Goal: Task Accomplishment & Management: Manage account settings

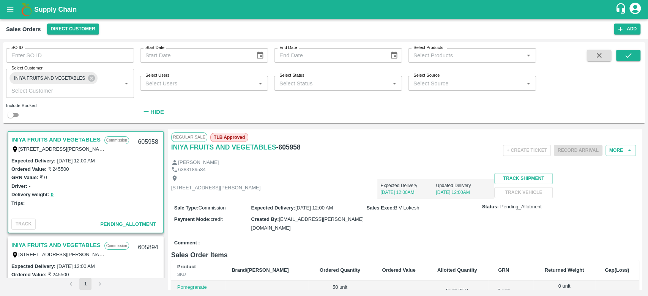
scroll to position [2, 0]
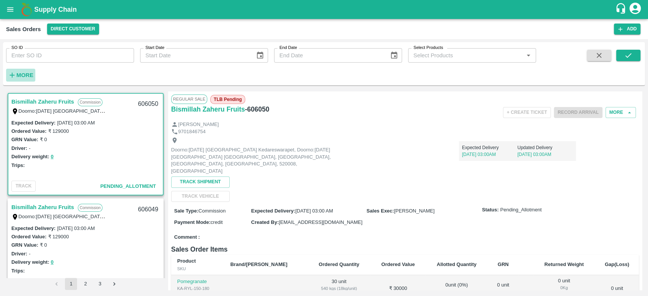
click at [21, 79] on h6 "More" at bounding box center [24, 75] width 17 height 10
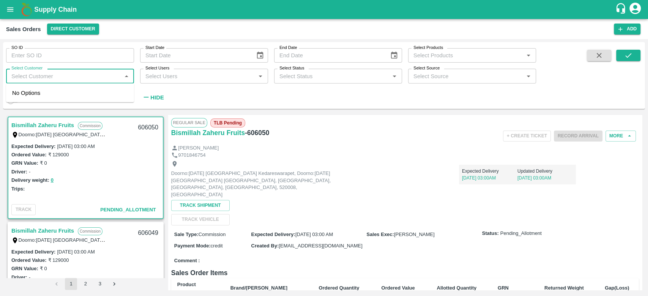
click at [21, 79] on input "Select Customer" at bounding box center [63, 76] width 111 height 10
type input "i"
click at [4, 7] on button "open drawer" at bounding box center [10, 9] width 17 height 17
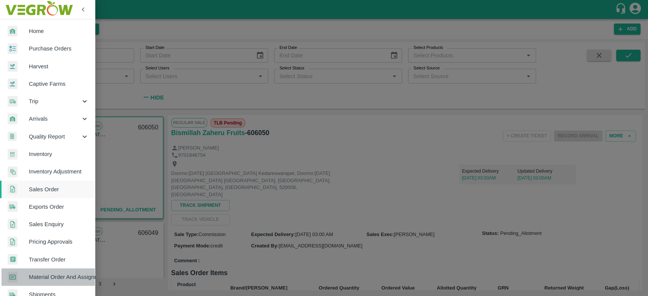
click at [61, 281] on span "Material Order And Assignment" at bounding box center [59, 277] width 60 height 8
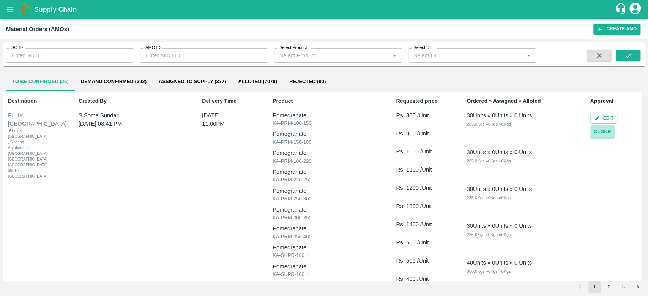
click at [605, 132] on button "Clone" at bounding box center [602, 131] width 24 height 13
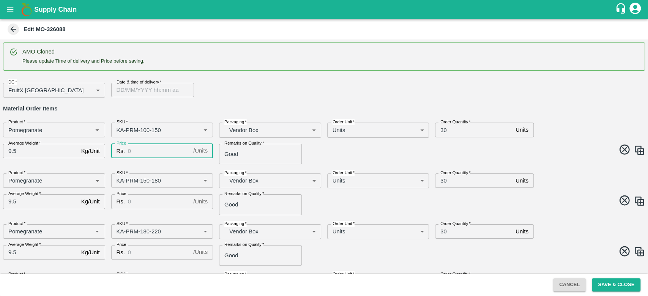
click at [174, 147] on input "Price" at bounding box center [159, 151] width 62 height 14
type input "600"
click at [245, 105] on h6 "Material Order Items" at bounding box center [323, 109] width 641 height 10
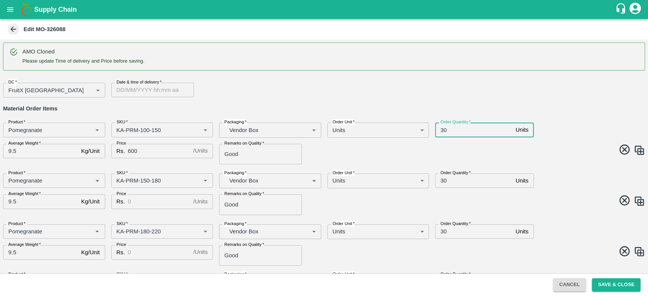
click at [460, 130] on input "30" at bounding box center [473, 130] width 77 height 14
type input "3"
type input "100"
click at [470, 186] on input "30" at bounding box center [473, 180] width 77 height 14
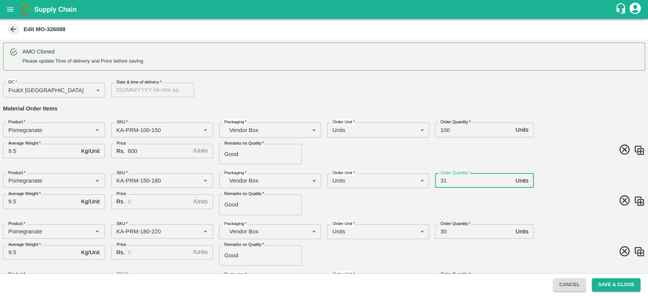
type input "3"
click at [465, 204] on span at bounding box center [483, 201] width 324 height 15
click at [457, 178] on input "1000" at bounding box center [473, 180] width 77 height 14
type input "100"
click at [14, 33] on icon at bounding box center [13, 29] width 8 height 8
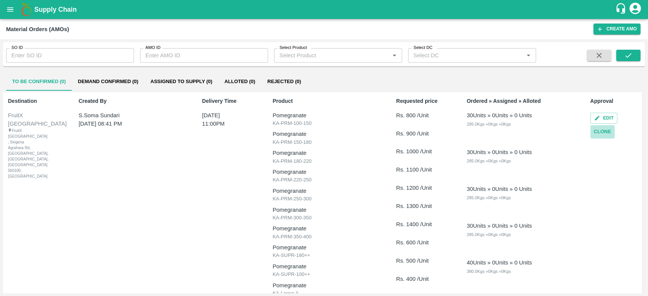
click at [601, 132] on button "Clone" at bounding box center [602, 131] width 24 height 13
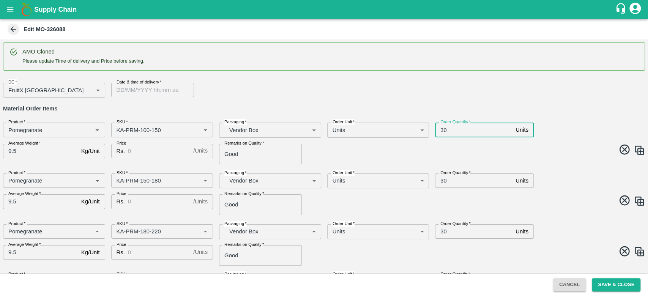
click at [462, 130] on input "30" at bounding box center [473, 130] width 77 height 14
type input "3"
type input "100"
click at [450, 178] on input "30" at bounding box center [473, 180] width 77 height 14
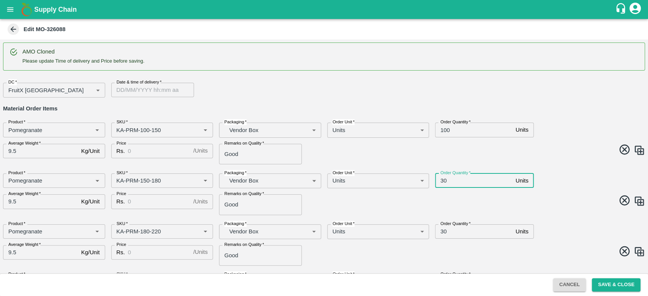
type input "3"
type input "100"
click at [461, 203] on span at bounding box center [483, 201] width 324 height 15
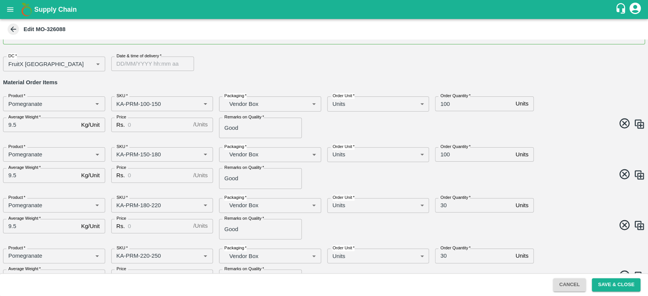
scroll to position [32, 0]
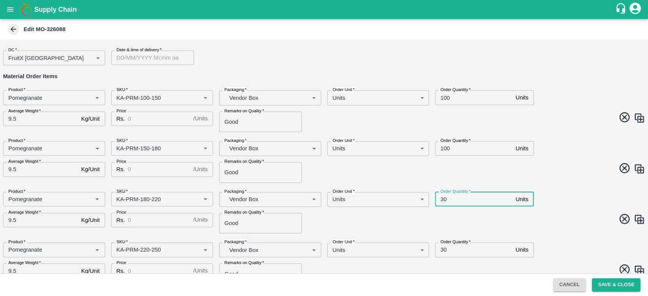
click at [461, 201] on input "30" at bounding box center [473, 199] width 77 height 14
type input "3"
type input "100"
click at [489, 226] on span at bounding box center [483, 220] width 324 height 15
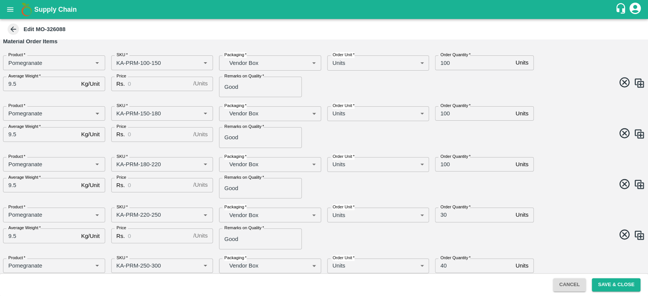
scroll to position [0, 0]
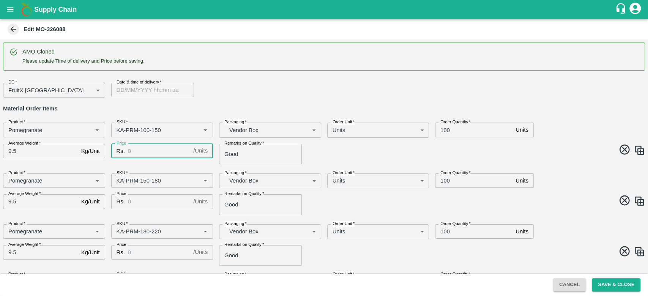
click at [160, 156] on input "Price" at bounding box center [159, 151] width 62 height 14
type input "600"
click at [162, 159] on div "Price Rs. 600 / Units Price" at bounding box center [159, 151] width 108 height 27
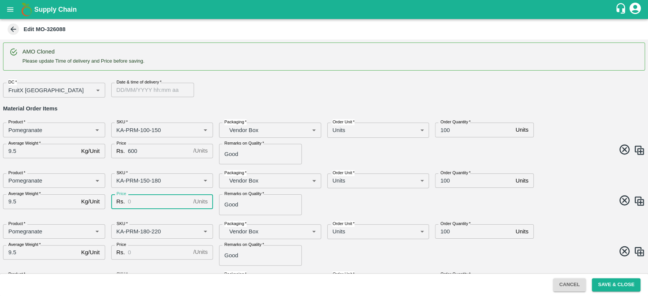
click at [156, 207] on input "Price" at bounding box center [159, 201] width 62 height 14
type input "600"
click at [196, 163] on div "Price Rs. 600 / Units Price" at bounding box center [159, 151] width 108 height 27
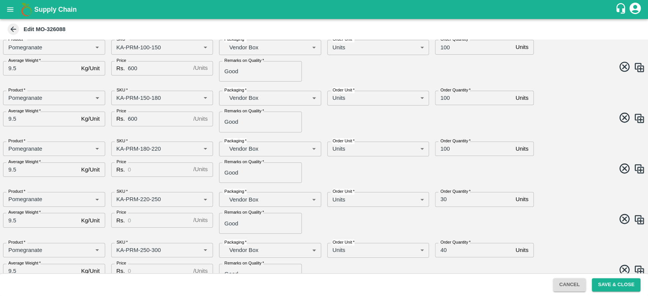
scroll to position [87, 0]
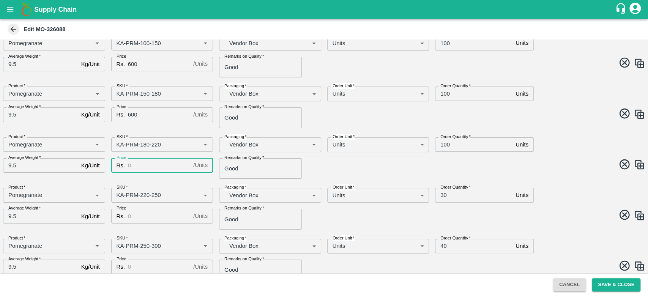
click at [154, 160] on input "Price" at bounding box center [159, 165] width 62 height 14
type input "700"
click at [200, 126] on div "Price Rs. 600 / Units Price" at bounding box center [159, 114] width 108 height 27
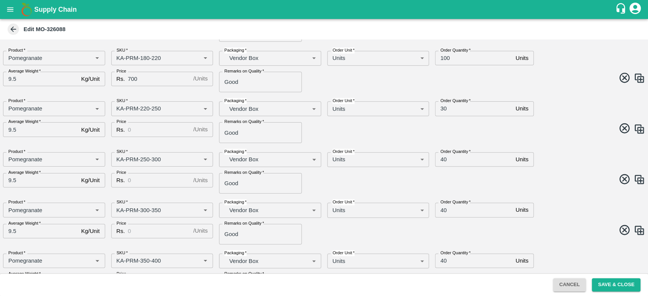
scroll to position [176, 0]
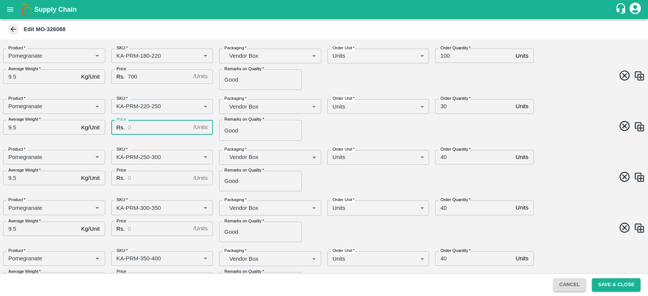
click at [165, 127] on input "Price" at bounding box center [159, 127] width 62 height 14
type input "700"
click at [192, 95] on div "SKU   * SKU   *" at bounding box center [159, 103] width 108 height 21
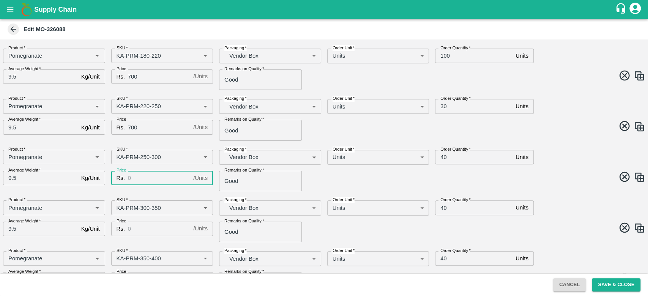
click at [149, 174] on input "Price" at bounding box center [159, 178] width 62 height 14
type input "800"
click at [206, 140] on div "Price Rs. 700 / Units Price" at bounding box center [159, 127] width 108 height 27
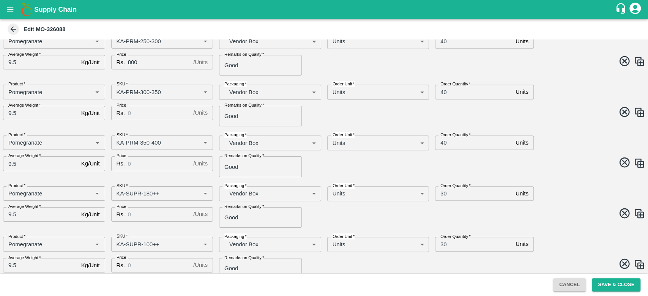
scroll to position [292, 0]
click at [137, 111] on input "Price" at bounding box center [159, 112] width 62 height 14
type input "8"
type input "900"
click at [213, 81] on div "Packaging   * Vendor Box BOM/276 Packaging" at bounding box center [267, 88] width 108 height 21
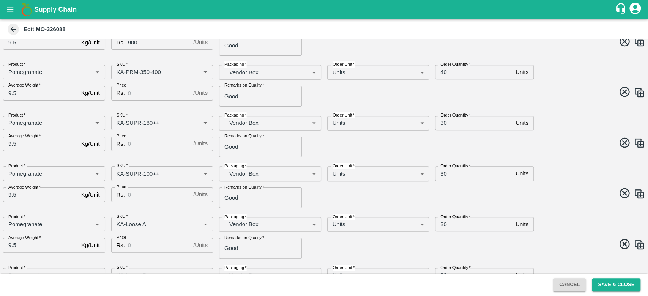
scroll to position [363, 0]
click at [141, 94] on input "Price" at bounding box center [159, 92] width 62 height 14
type input "900"
click at [214, 57] on div "AMO Cloned Please update Time of delivery and Price before saving. DC   * Fruit…" at bounding box center [324, 156] width 648 height 234
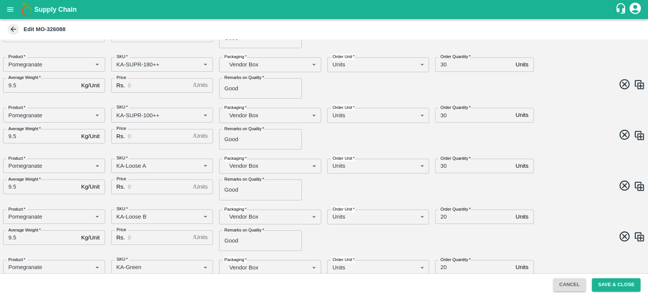
scroll to position [424, 0]
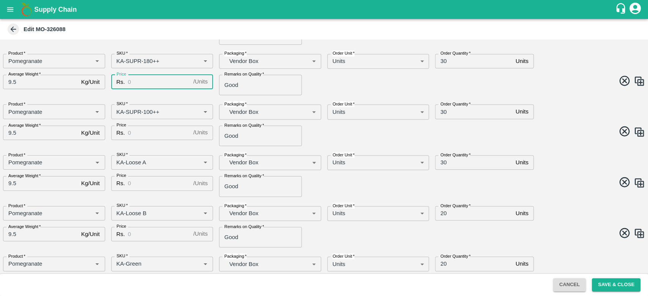
click at [150, 79] on input "Price" at bounding box center [159, 82] width 62 height 14
type input "400"
click at [167, 98] on div "SKU   * SKU   *" at bounding box center [159, 108] width 108 height 21
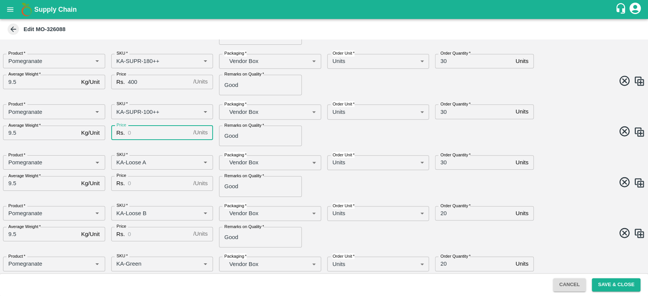
click at [149, 129] on input "Price" at bounding box center [159, 133] width 62 height 14
type input "300"
click at [204, 96] on div "AMO Cloned Please update Time of delivery and Price before saving. DC   * Fruit…" at bounding box center [324, 156] width 648 height 234
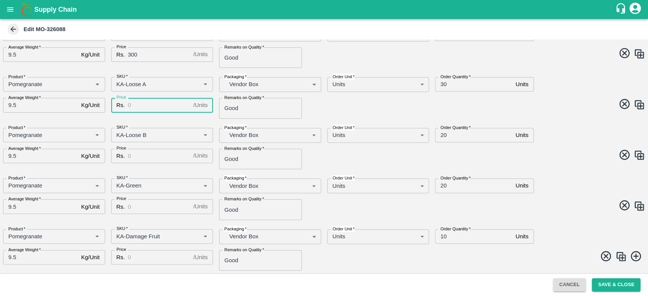
click at [160, 103] on input "Price" at bounding box center [159, 105] width 62 height 14
type input "300"
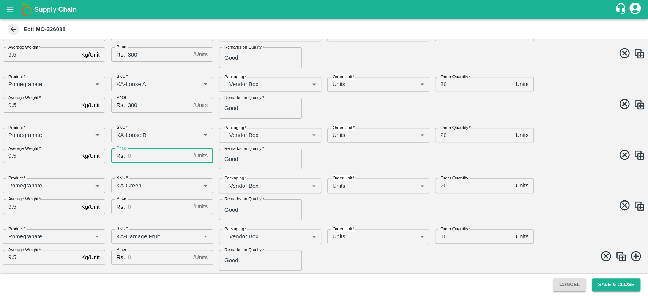
click at [141, 153] on input "Price" at bounding box center [159, 156] width 62 height 14
type input "200"
click at [137, 212] on input "Price" at bounding box center [159, 206] width 62 height 14
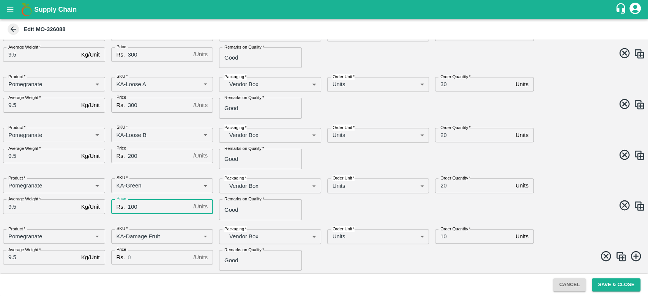
type input "100"
click at [154, 256] on input "Price" at bounding box center [159, 257] width 62 height 14
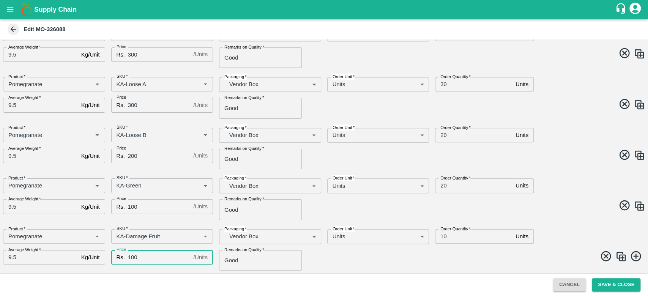
type input "100"
click at [379, 206] on span at bounding box center [483, 206] width 324 height 15
click at [610, 287] on button "Save & Close" at bounding box center [615, 284] width 49 height 13
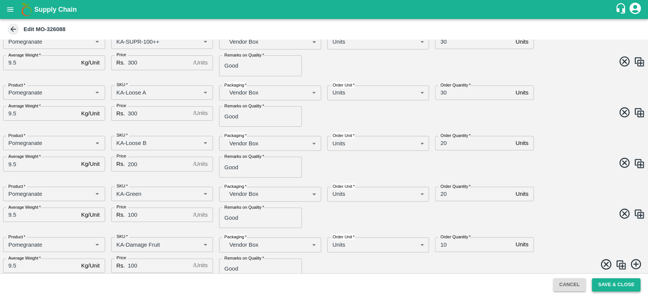
scroll to position [510, 0]
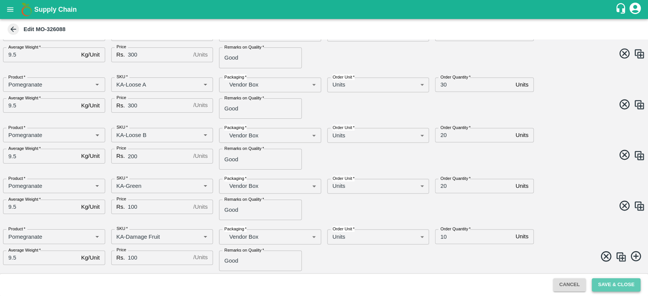
click at [610, 287] on button "Save & Close" at bounding box center [615, 284] width 49 height 13
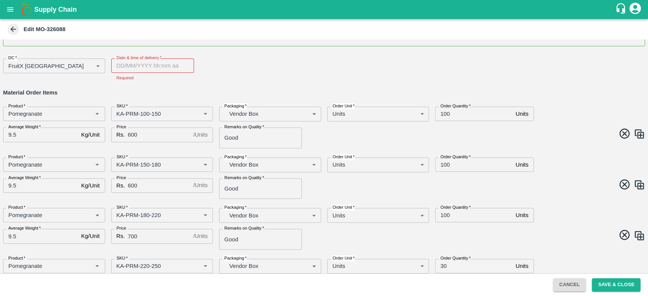
scroll to position [0, 0]
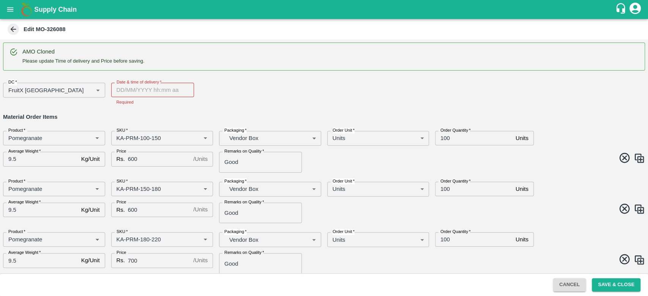
click at [132, 85] on label "Date & time of delivery   *" at bounding box center [138, 82] width 45 height 6
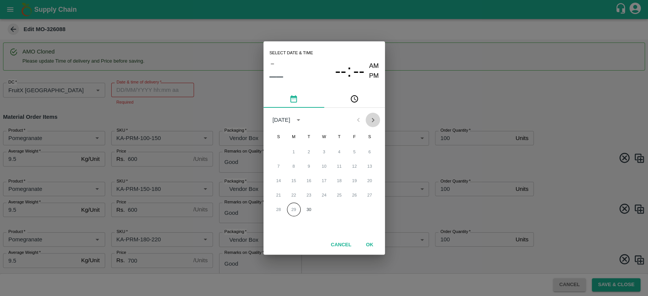
click at [373, 124] on button "Next month" at bounding box center [372, 120] width 14 height 14
click at [340, 154] on button "2" at bounding box center [339, 152] width 14 height 14
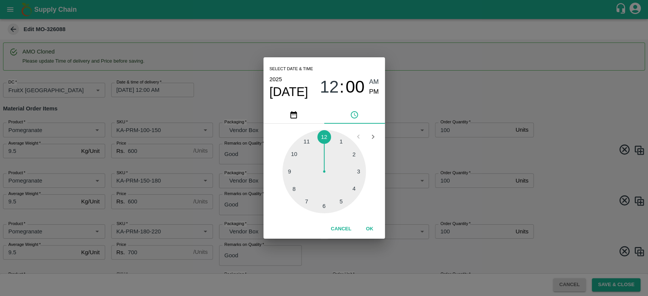
type input "02/10/2025 12:00 AM"
click at [375, 226] on button "OK" at bounding box center [369, 228] width 24 height 13
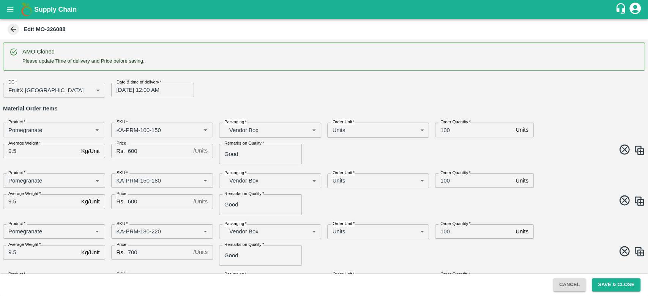
scroll to position [502, 0]
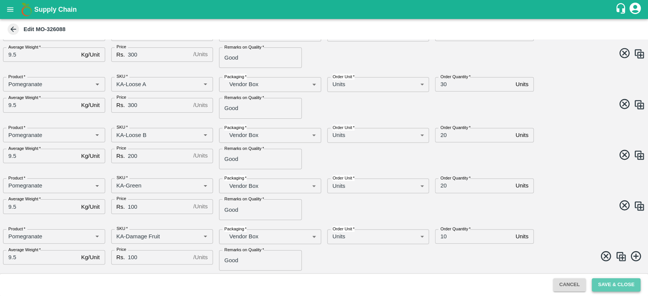
click at [626, 281] on button "Save & Close" at bounding box center [615, 284] width 49 height 13
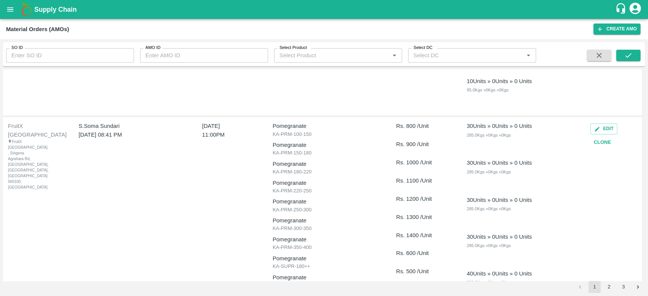
scroll to position [476, 0]
click at [604, 139] on button "Clone" at bounding box center [602, 141] width 24 height 13
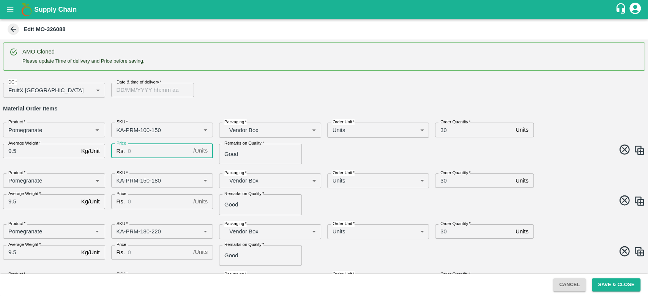
click at [176, 150] on input "Price" at bounding box center [159, 151] width 62 height 14
type input "500"
click at [149, 203] on input "Price" at bounding box center [159, 201] width 62 height 14
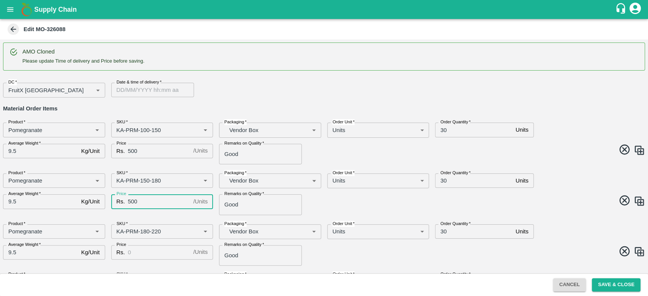
type input "500"
click at [365, 151] on span at bounding box center [483, 150] width 324 height 15
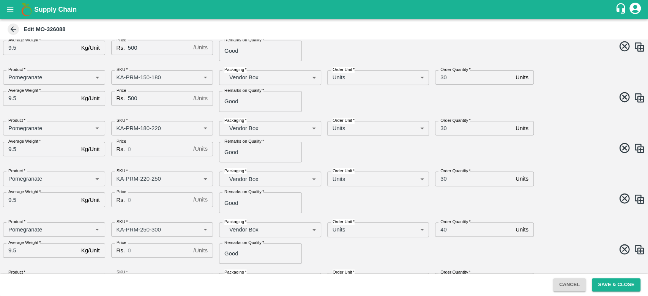
scroll to position [107, 0]
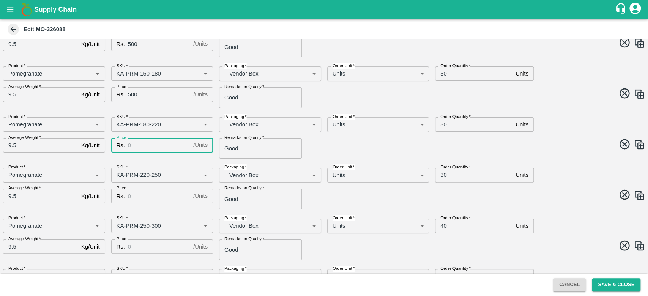
click at [130, 149] on input "Price" at bounding box center [159, 145] width 62 height 14
click at [348, 150] on span at bounding box center [483, 145] width 324 height 15
click at [149, 144] on input "6000" at bounding box center [159, 145] width 62 height 14
type input "600"
click at [140, 196] on input "Price" at bounding box center [159, 196] width 62 height 14
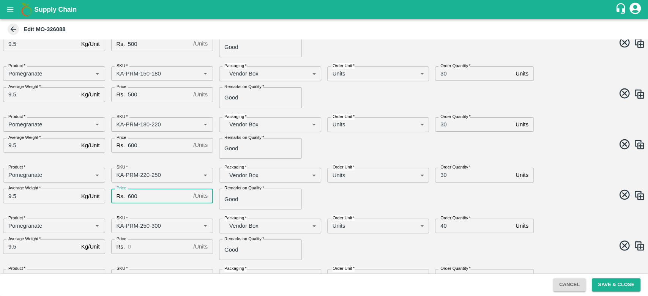
type input "600"
click at [135, 242] on input "Price" at bounding box center [159, 246] width 62 height 14
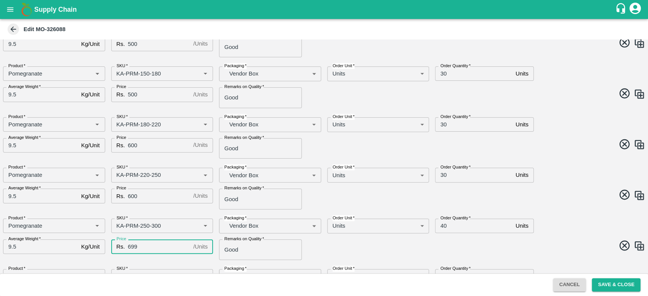
scroll to position [204, 0]
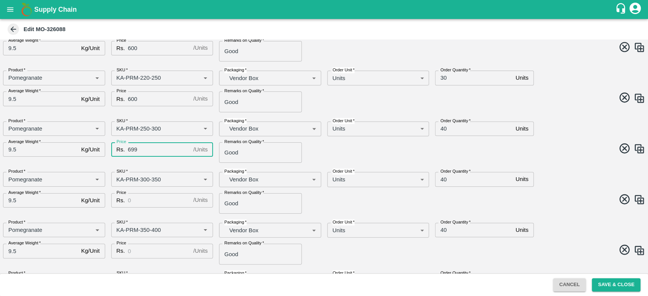
type input "699"
click at [139, 203] on input "Price" at bounding box center [159, 200] width 62 height 14
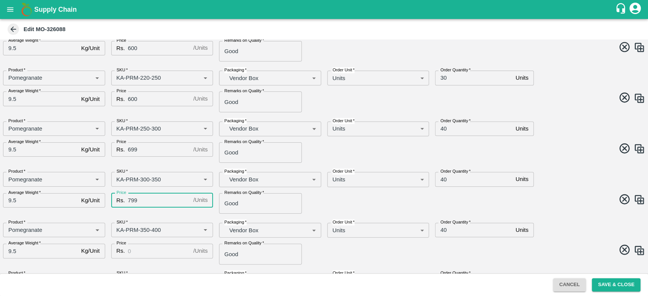
scroll to position [255, 0]
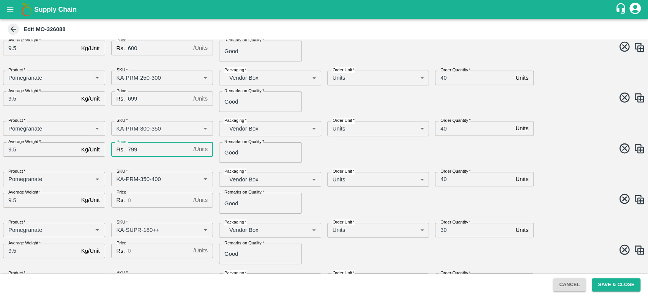
type input "799"
click at [139, 203] on input "Price" at bounding box center [159, 200] width 62 height 14
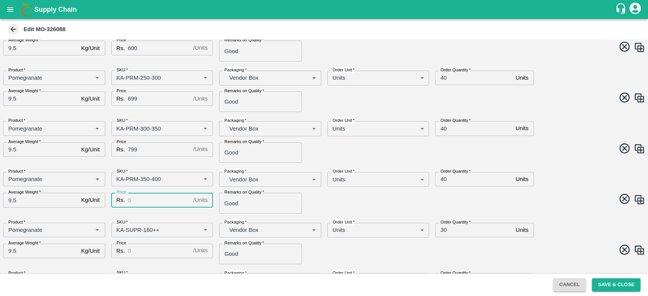
click at [144, 97] on input "699" at bounding box center [159, 98] width 62 height 14
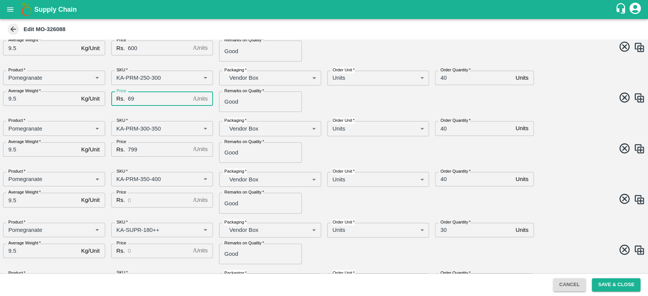
type input "6"
type input "700"
click at [152, 119] on div "SKU   * SKU   *" at bounding box center [159, 125] width 108 height 21
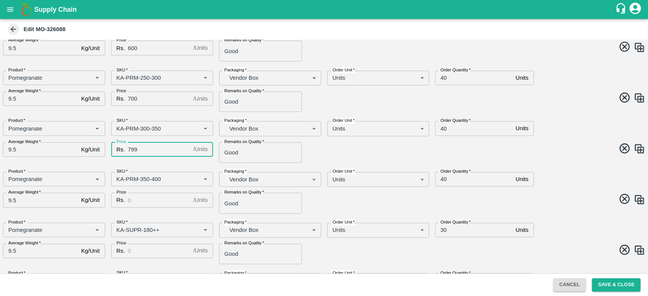
click at [146, 152] on input "799" at bounding box center [159, 149] width 62 height 14
type input "7"
type input "800"
click at [151, 163] on div "AMO Cloned Please update Time of delivery and Price before saving. DC   * Fruit…" at bounding box center [324, 156] width 648 height 234
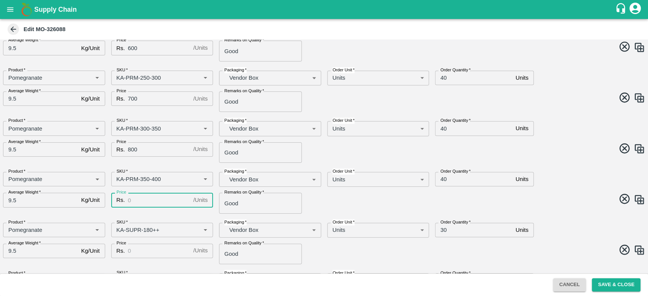
click at [147, 203] on input "Price" at bounding box center [159, 200] width 62 height 14
click at [159, 214] on div "AMO Cloned Please update Time of delivery and Price before saving. DC   * Fruit…" at bounding box center [324, 156] width 648 height 234
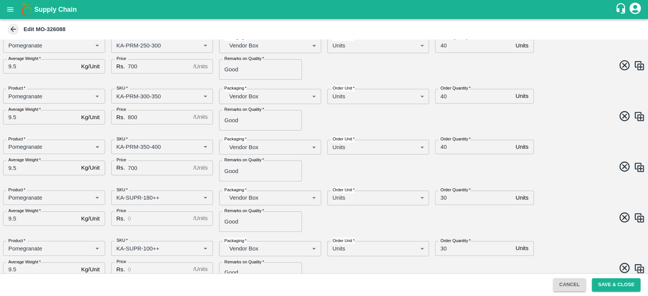
scroll to position [298, 0]
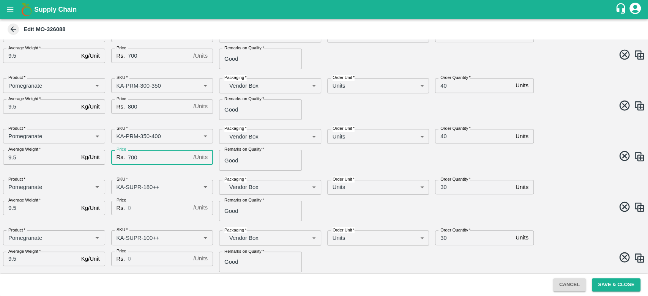
click at [130, 156] on input "700" at bounding box center [159, 157] width 62 height 14
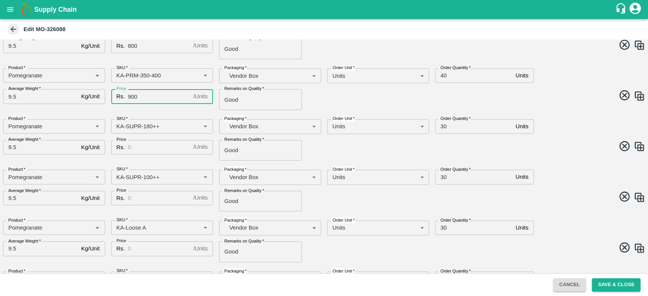
scroll to position [359, 0]
type input "900"
click at [136, 147] on input "Price" at bounding box center [159, 147] width 62 height 14
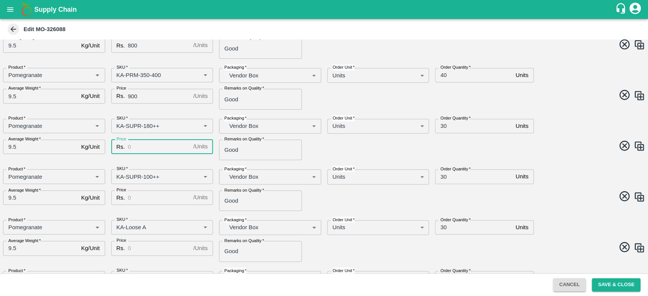
type input "7"
type input "500"
click at [146, 204] on input "Price" at bounding box center [159, 197] width 62 height 14
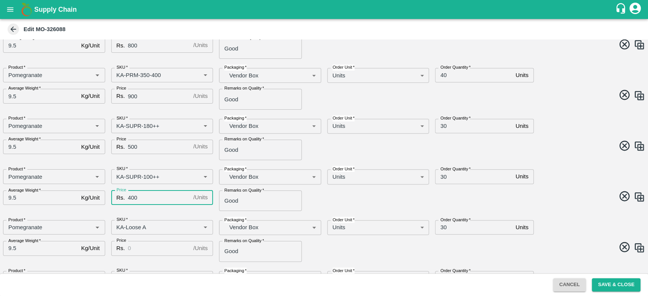
type input "400"
click at [147, 252] on input "Price" at bounding box center [159, 248] width 62 height 14
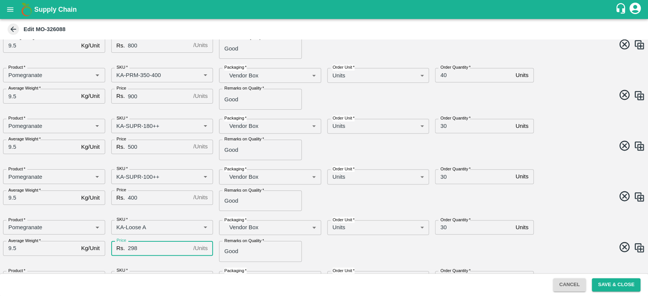
scroll to position [459, 0]
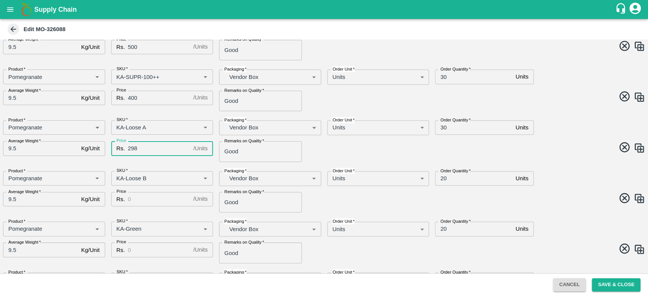
click at [147, 207] on div "Price Rs. / Units Price" at bounding box center [159, 199] width 108 height 27
click at [143, 146] on input "298" at bounding box center [159, 148] width 62 height 14
type input "2"
type input "300"
click at [157, 163] on div "AMO Cloned Please update Time of delivery and Price before saving. DC   * Fruit…" at bounding box center [324, 156] width 648 height 234
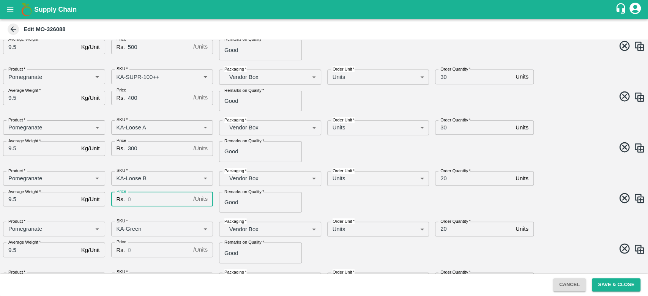
click at [152, 204] on input "Price" at bounding box center [159, 199] width 62 height 14
type input "200"
click at [164, 215] on div "SKU   * SKU   *" at bounding box center [159, 225] width 108 height 21
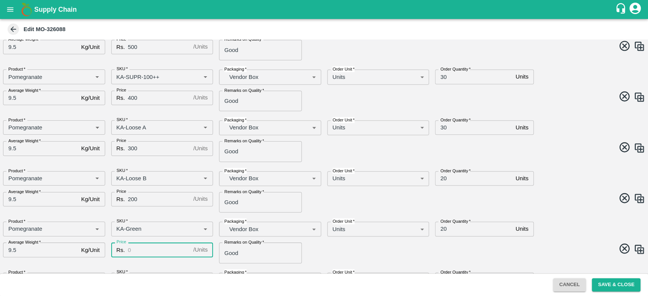
click at [146, 250] on input "Price" at bounding box center [159, 249] width 62 height 14
click at [146, 250] on div "AMO Cloned Please update Time of delivery and Price before saving. DC   * Fruit…" at bounding box center [324, 156] width 648 height 234
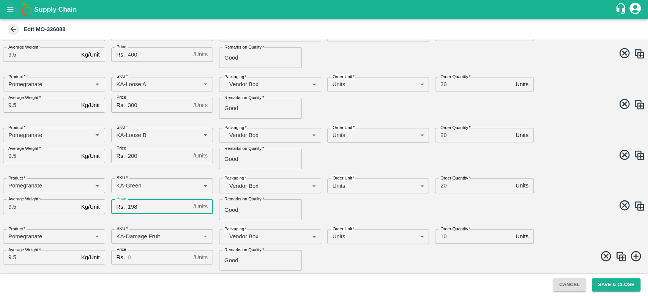
type input "198"
click at [145, 260] on input "Price" at bounding box center [159, 257] width 62 height 14
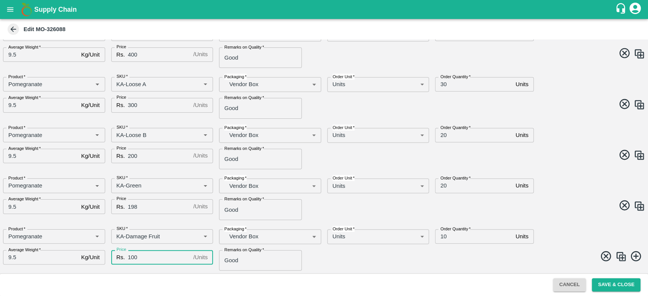
type input "100"
click at [361, 253] on span at bounding box center [483, 257] width 324 height 15
click at [620, 281] on button "Save & Close" at bounding box center [615, 284] width 49 height 13
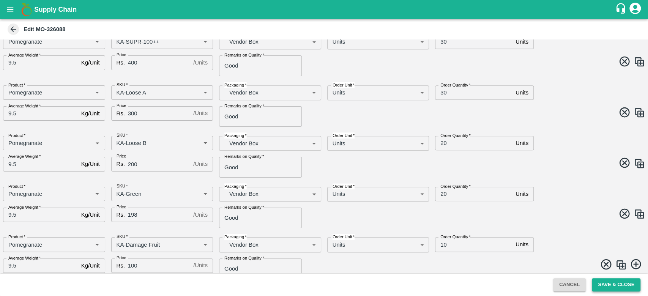
scroll to position [510, 0]
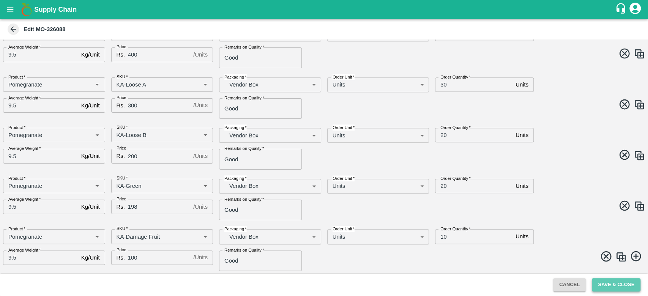
click at [617, 281] on button "Save & Close" at bounding box center [615, 284] width 49 height 13
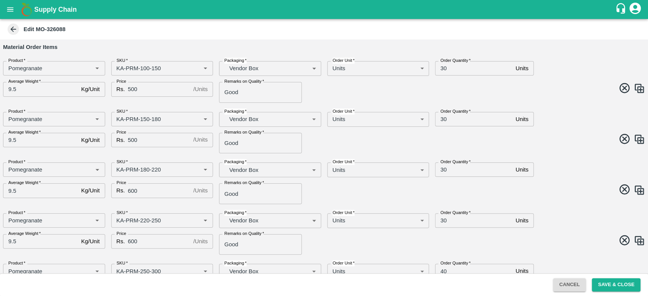
scroll to position [0, 0]
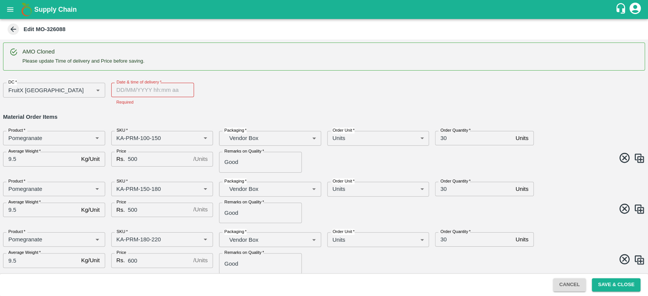
type input "DD/MM/YYYY hh:mm aa"
click at [135, 87] on input "DD/MM/YYYY hh:mm aa" at bounding box center [149, 90] width 77 height 14
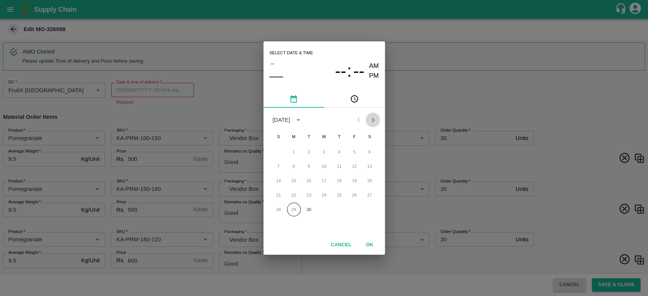
click at [372, 117] on icon "Next month" at bounding box center [372, 120] width 8 height 8
click at [324, 152] on button "1" at bounding box center [324, 152] width 14 height 14
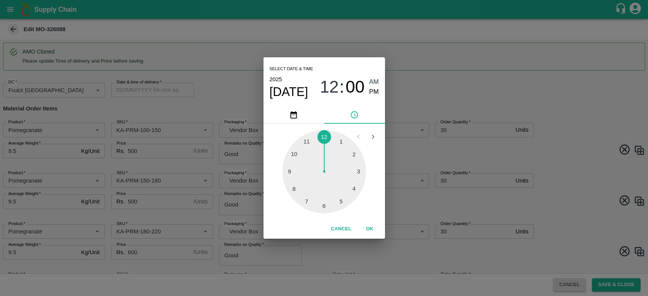
type input "01/10/2025 12:00 AM"
click at [373, 229] on button "OK" at bounding box center [369, 228] width 24 height 13
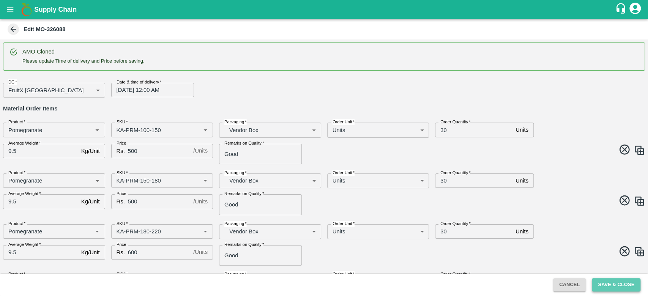
click at [607, 283] on button "Save & Close" at bounding box center [615, 284] width 49 height 13
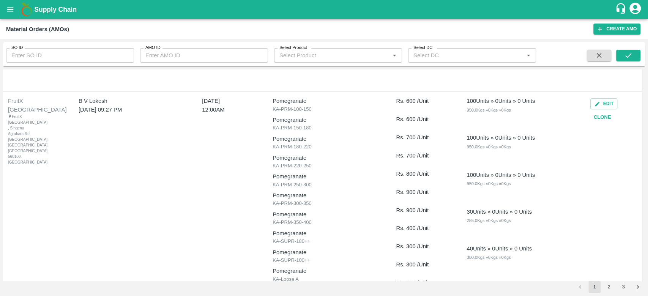
scroll to position [455, 0]
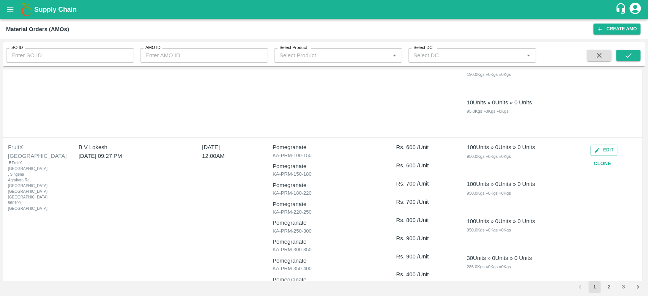
click at [638, 9] on icon "account of current user" at bounding box center [634, 8] width 11 height 11
click at [616, 39] on li "Logout" at bounding box center [620, 40] width 41 height 13
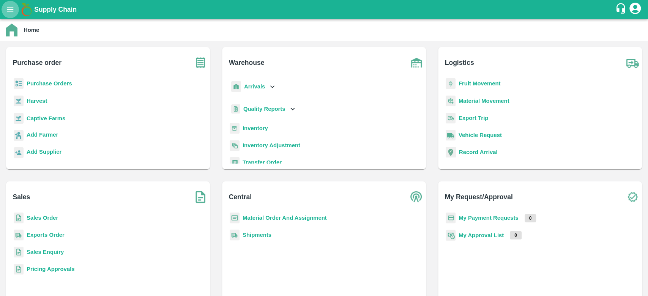
click at [14, 8] on icon "open drawer" at bounding box center [10, 9] width 8 height 8
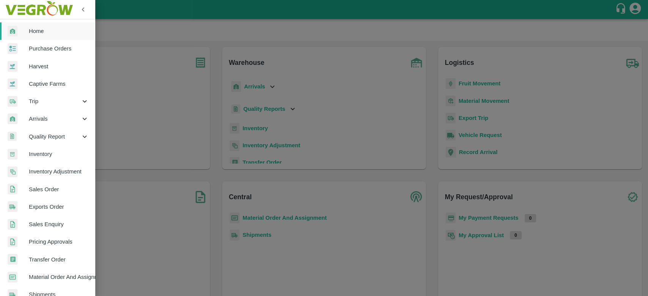
click at [54, 274] on span "Material Order And Assignment" at bounding box center [59, 277] width 60 height 8
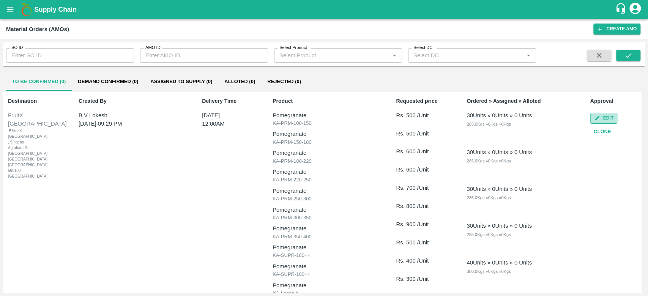
click at [602, 114] on button "Edit" at bounding box center [603, 118] width 27 height 11
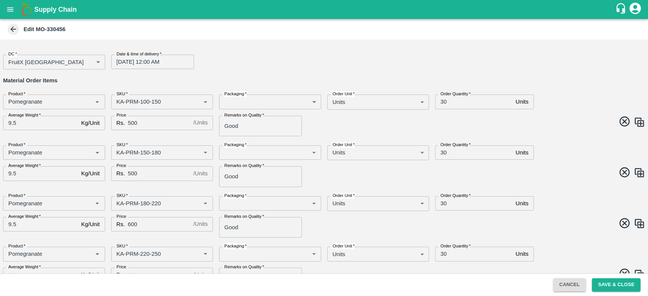
type input "Pomegranate"
type input "KA-PRM-100-150"
type input "Pomegranate"
type input "KA-PRM-150-180"
type input "Pomegranate"
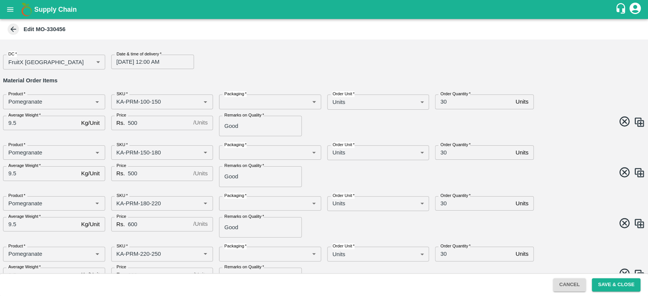
type input "KA-PRM-180-220"
type input "Pomegranate"
type input "KA-PRM-220-250"
type input "Pomegranate"
type input "KA-PRM-250-300"
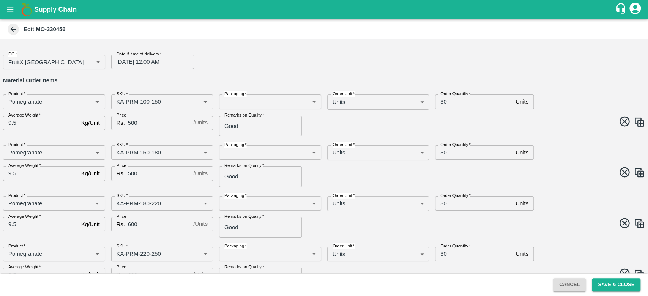
type input "Pomegranate"
type input "KA-PRM-300-350"
type input "Pomegranate"
type input "KA-PRM-350-400"
type input "Pomegranate"
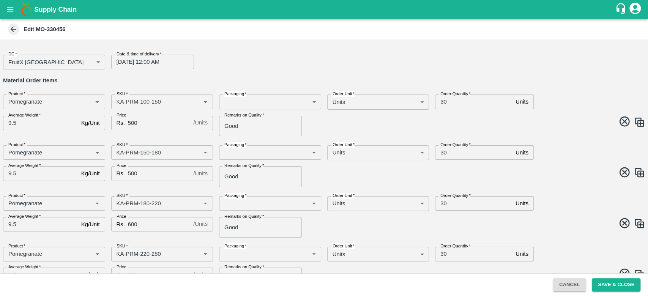
type input "KA-SUPR-180++"
type input "Pomegranate"
type input "KA-SUPR-100++"
type input "Pomegranate"
type input "KA-Loose A"
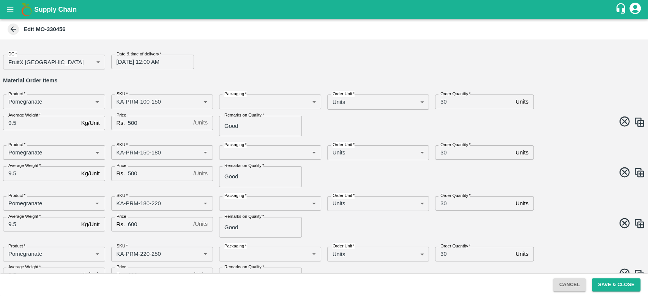
type input "Pomegranate"
type input "KA-Loose B"
type input "Pomegranate"
type input "KA-Green"
type input "Pomegranate"
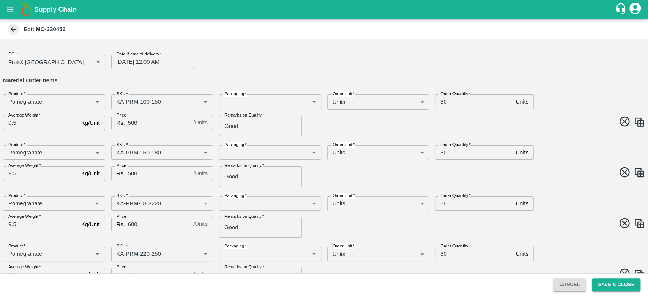
type input "KA-Damage Fruit"
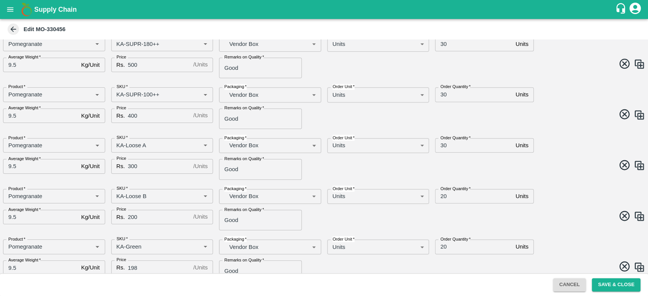
scroll to position [474, 0]
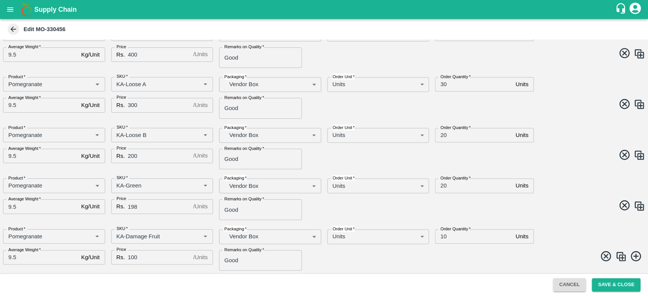
click at [12, 31] on icon at bounding box center [14, 30] width 6 height 6
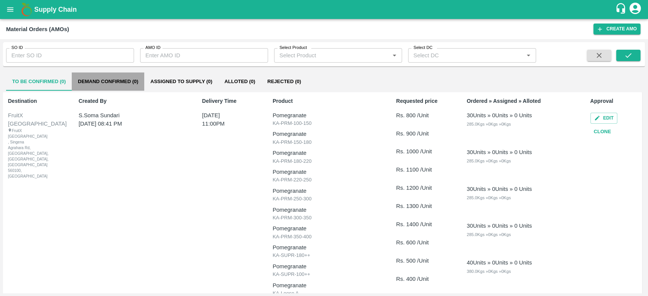
click at [101, 86] on button "Demand Confirmed (0)" at bounding box center [108, 81] width 72 height 18
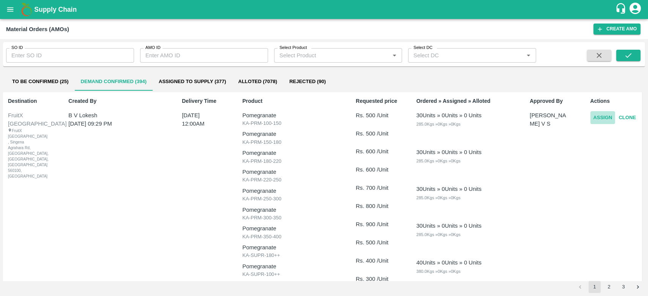
click at [606, 115] on button "Assign" at bounding box center [602, 117] width 25 height 13
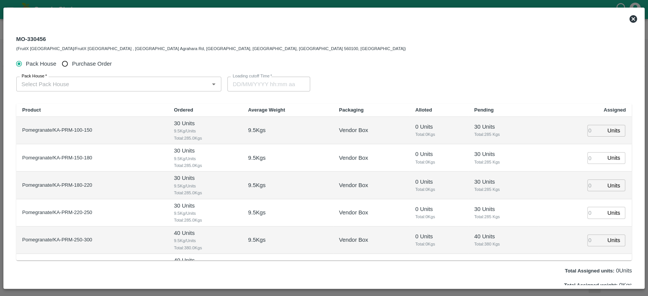
type input "[DATE] 12:00 AM"
drag, startPoint x: 46, startPoint y: 39, endPoint x: 3, endPoint y: 44, distance: 42.7
click at [3, 44] on div "MO-330456 (FruitX Bangalore/FruitX Bangalore , Singena Agrahara Rd, Gulimangala…" at bounding box center [323, 148] width 641 height 281
copy div "MO-330456"
click at [633, 19] on icon at bounding box center [632, 18] width 9 height 9
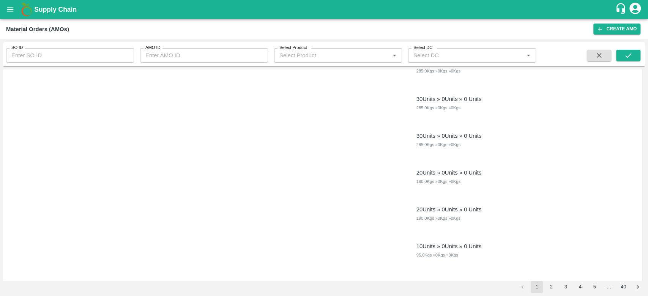
scroll to position [519, 0]
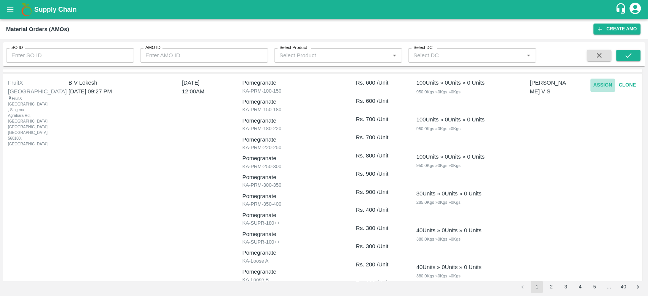
click at [605, 87] on button "Assign" at bounding box center [602, 85] width 25 height 13
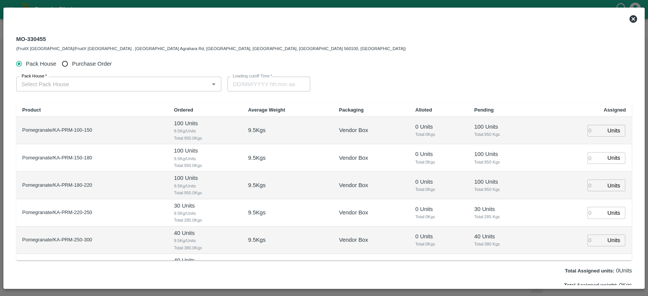
type input "[DATE] 12:00 AM"
drag, startPoint x: 46, startPoint y: 39, endPoint x: 13, endPoint y: 40, distance: 33.0
click at [13, 40] on div "MO-330455 (FruitX Bangalore/FruitX Bangalore , Singena Agrahara Rd, Gulimangala…" at bounding box center [323, 43] width 627 height 27
copy div "MO-330455"
